Goal: Task Accomplishment & Management: Use online tool/utility

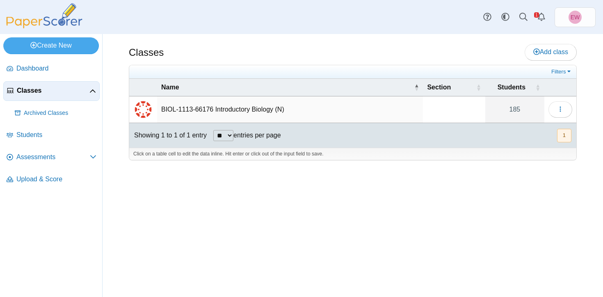
click at [231, 110] on td "BIOL-1113-66176 Introductory Biology (N)" at bounding box center [290, 109] width 266 height 27
click at [145, 108] on img "External class connected through Canvas" at bounding box center [143, 110] width 20 height 20
click at [373, 109] on td "BIOL-1113-66176 Introductory Biology (N)" at bounding box center [290, 109] width 266 height 27
click at [458, 108] on td at bounding box center [454, 109] width 62 height 27
click at [564, 110] on icon "button" at bounding box center [560, 109] width 7 height 7
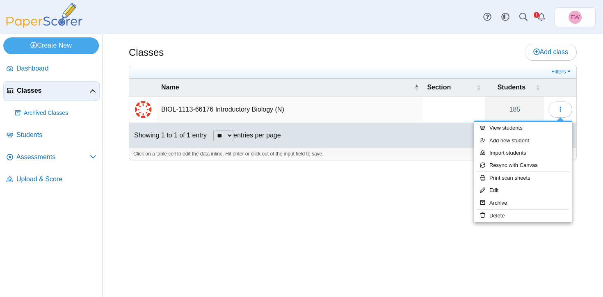
click at [279, 221] on div "Classes Add class Filters 185" at bounding box center [353, 165] width 501 height 263
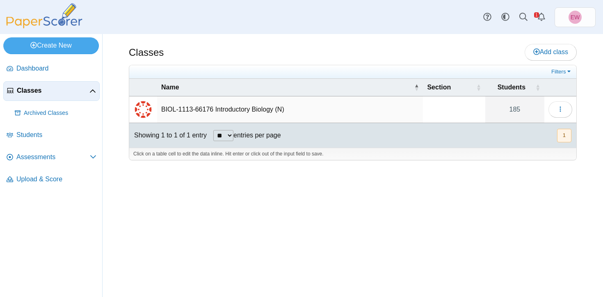
click at [142, 110] on img "External class connected through Canvas" at bounding box center [143, 110] width 20 height 20
click at [134, 190] on div "Classes Add class Filters 185" at bounding box center [353, 165] width 501 height 263
click at [37, 135] on span "Students" at bounding box center [56, 135] width 80 height 9
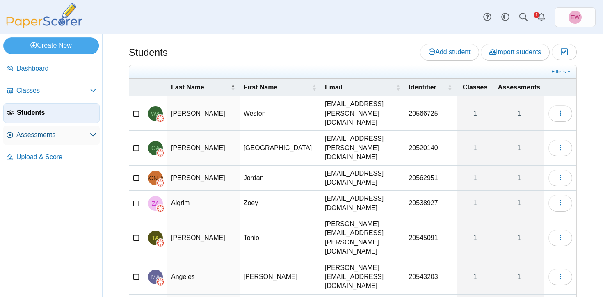
click at [46, 136] on span "Assessments" at bounding box center [52, 135] width 73 height 9
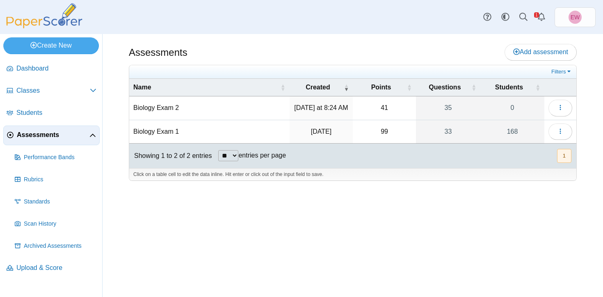
click at [158, 108] on td "Biology Exam 2" at bounding box center [209, 107] width 160 height 23
click at [560, 108] on use "button" at bounding box center [560, 107] width 1 height 5
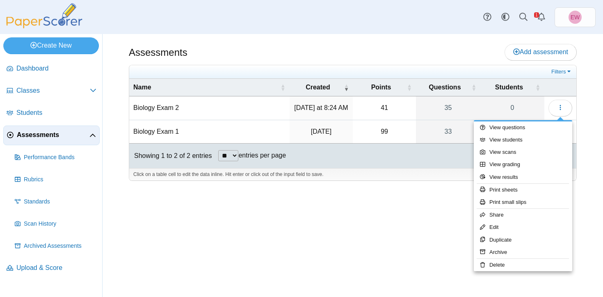
click at [421, 264] on div "Assessments Add assessment 41 0" at bounding box center [353, 165] width 501 height 263
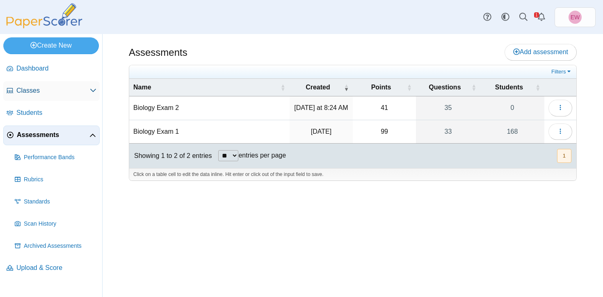
click at [32, 93] on span "Classes" at bounding box center [52, 90] width 73 height 9
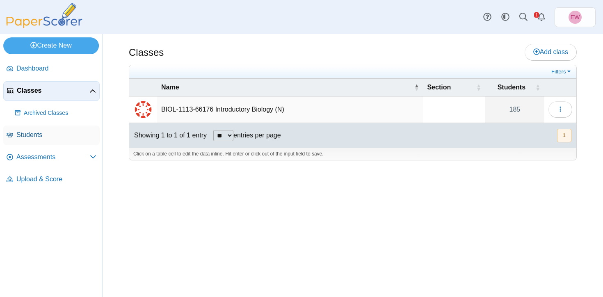
click at [27, 138] on span "Students" at bounding box center [56, 135] width 80 height 9
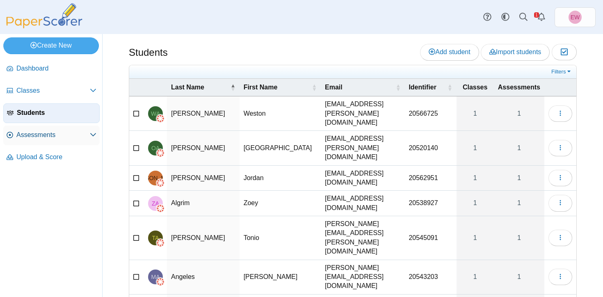
click at [27, 138] on span "Assessments" at bounding box center [52, 135] width 73 height 9
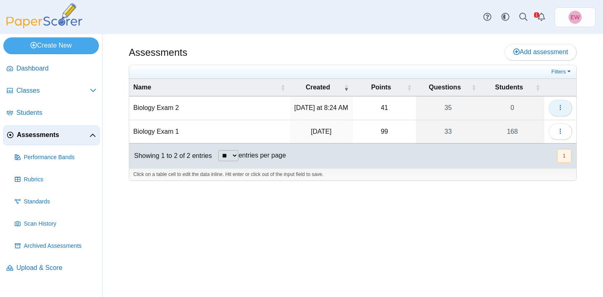
click at [563, 108] on icon "button" at bounding box center [560, 107] width 7 height 7
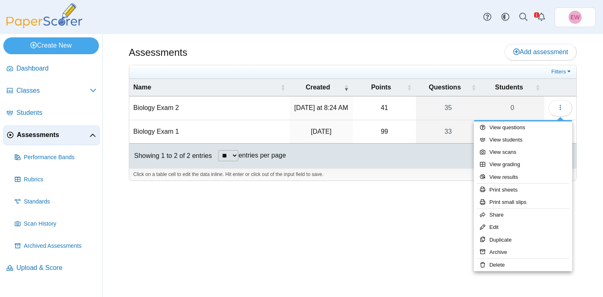
click at [597, 113] on div "Assessments Add assessment 41 0" at bounding box center [353, 165] width 501 height 263
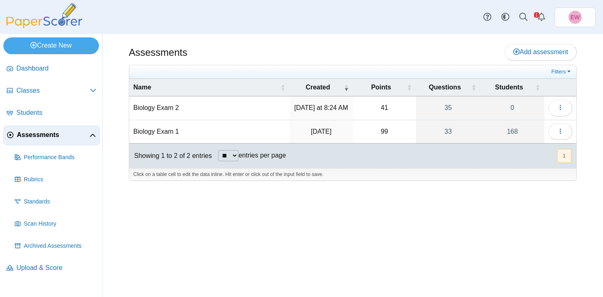
click at [161, 109] on td "Biology Exam 2" at bounding box center [209, 107] width 160 height 23
click at [563, 110] on icon "button" at bounding box center [560, 107] width 7 height 7
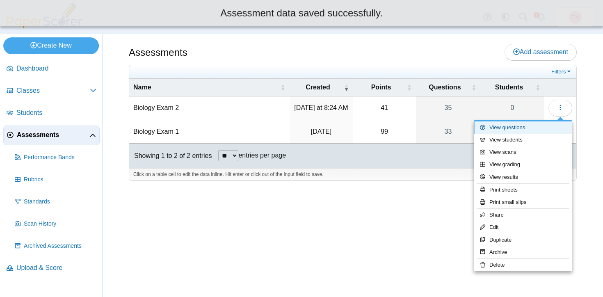
click at [522, 128] on link "View questions" at bounding box center [523, 127] width 99 height 12
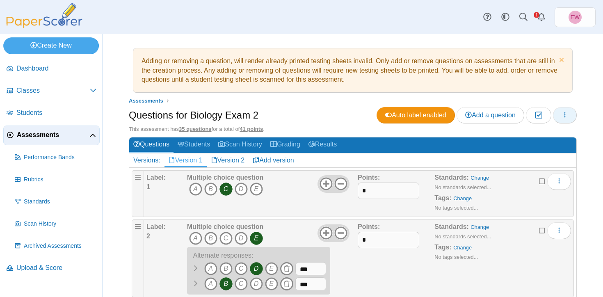
click at [568, 116] on icon "button" at bounding box center [565, 115] width 7 height 7
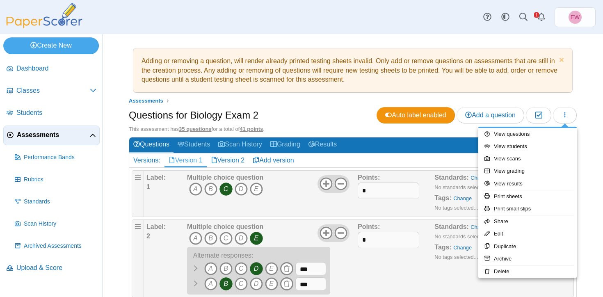
click at [596, 96] on div "Adding or removing a question, will render already printed testing sheets inval…" at bounding box center [353, 165] width 501 height 263
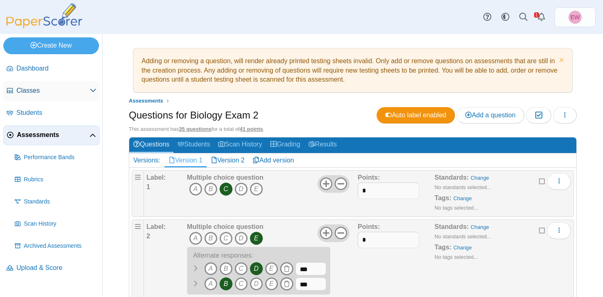
click at [89, 92] on span "Classes" at bounding box center [52, 90] width 73 height 9
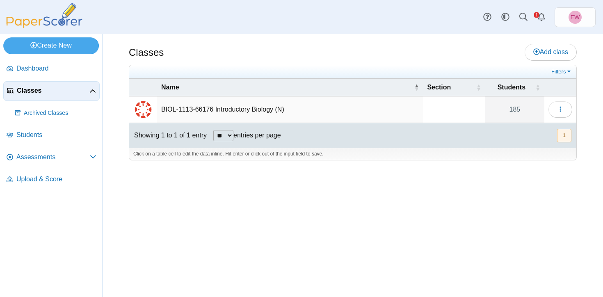
click at [278, 108] on td "BIOL-1113-66176 Introductory Biology (N)" at bounding box center [290, 109] width 266 height 27
click at [410, 200] on div "Classes Add class Filters 185" at bounding box center [353, 165] width 501 height 263
click at [516, 108] on link "185" at bounding box center [515, 109] width 59 height 26
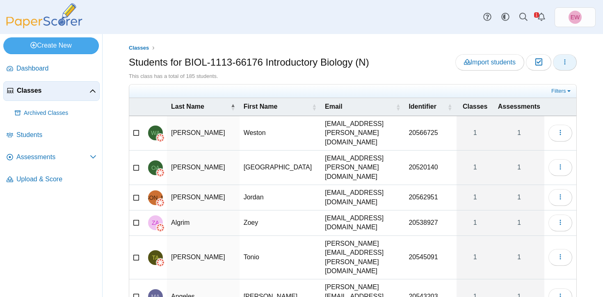
click at [568, 64] on icon "button" at bounding box center [565, 62] width 7 height 7
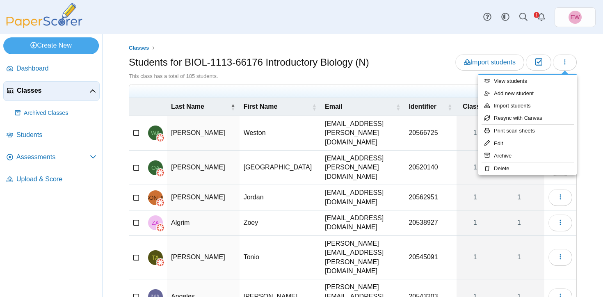
click at [594, 62] on div "Classes Students for BIOL-1113-66176 Introductory Biology (N) Import students M…" at bounding box center [353, 165] width 501 height 263
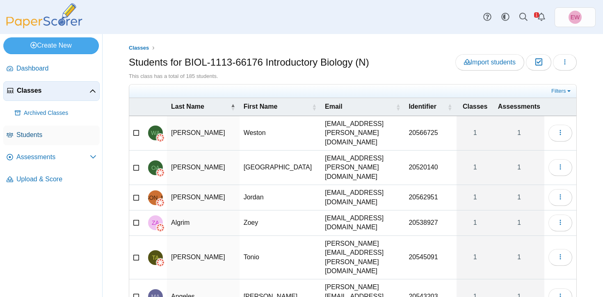
click at [36, 136] on span "Students" at bounding box center [56, 135] width 80 height 9
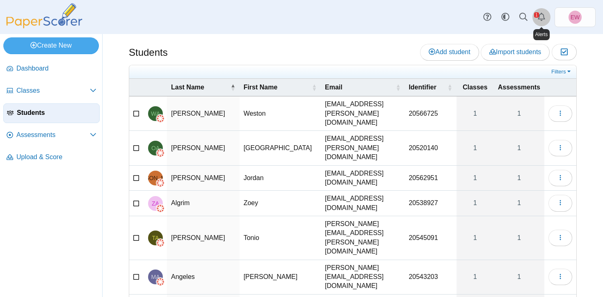
click at [539, 18] on icon "Alerts" at bounding box center [542, 17] width 8 height 8
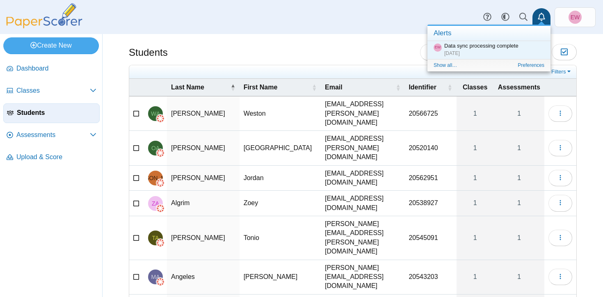
click at [375, 27] on div "Dashboard Classes Archived classes Students Assessments" at bounding box center [301, 17] width 603 height 34
